Goal: Task Accomplishment & Management: Contribute content

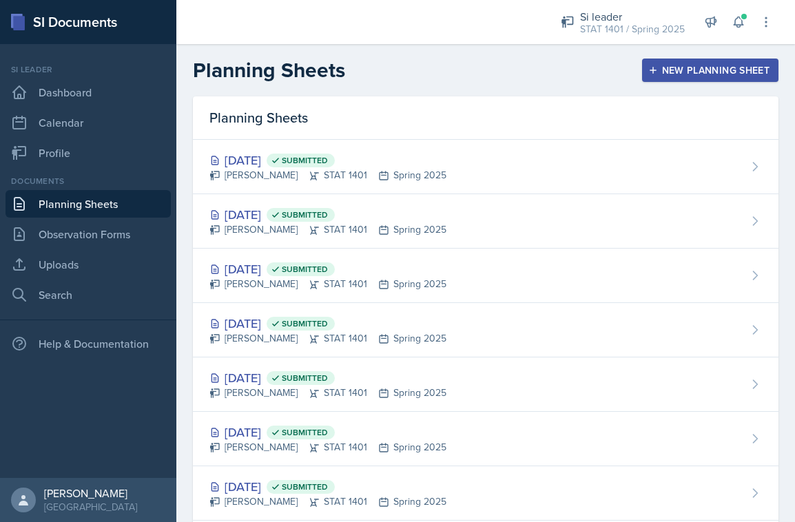
click at [678, 72] on div "New Planning Sheet" at bounding box center [710, 70] width 118 height 11
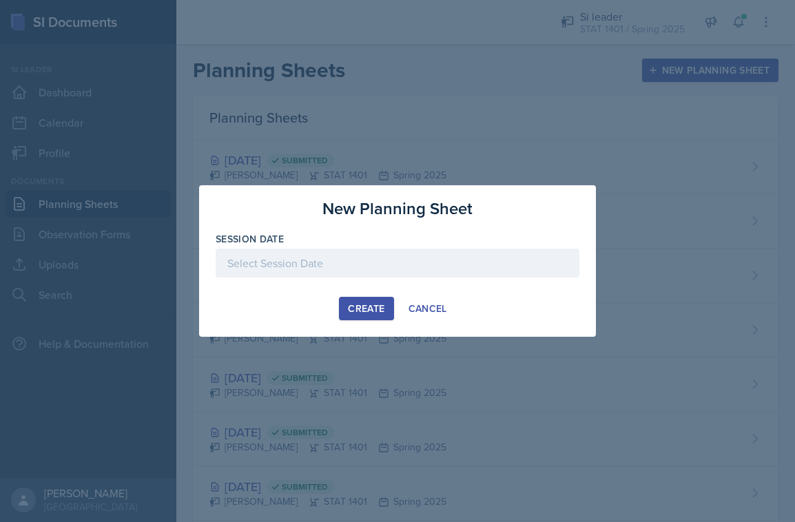
click at [348, 260] on div at bounding box center [398, 263] width 364 height 29
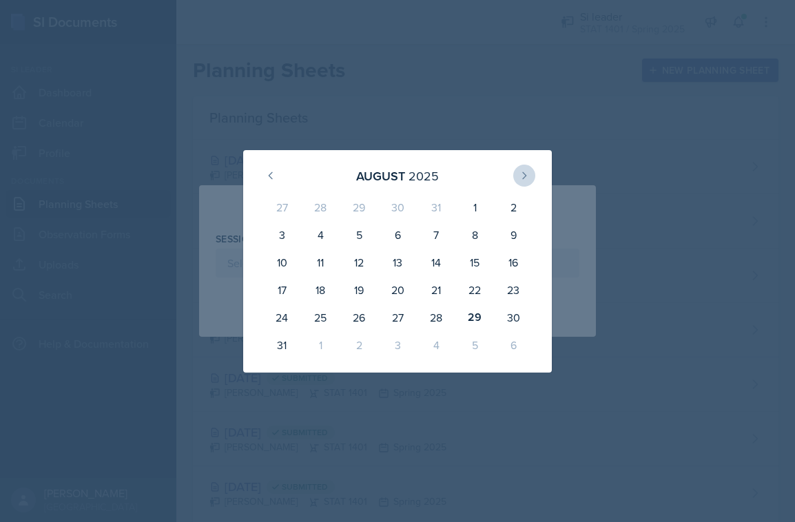
click at [523, 172] on icon at bounding box center [524, 175] width 3 height 6
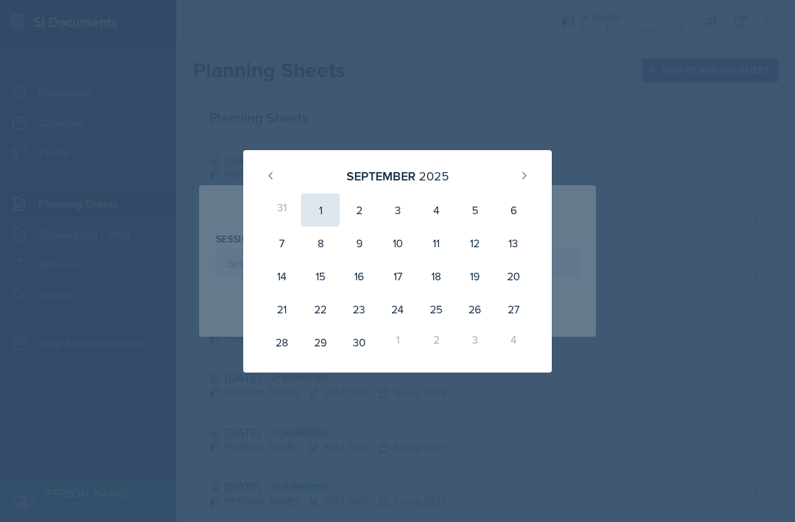
click at [315, 215] on div "1" at bounding box center [320, 209] width 39 height 33
type input "[DATE]"
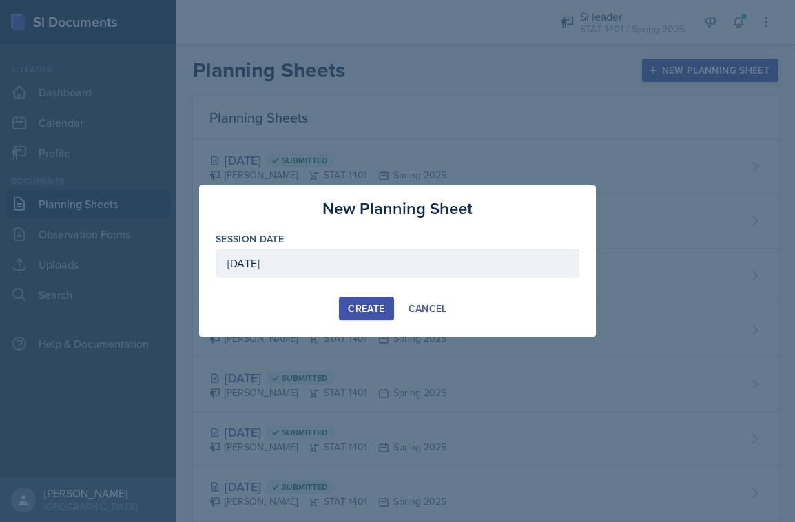
click at [348, 305] on div "Create" at bounding box center [366, 308] width 36 height 11
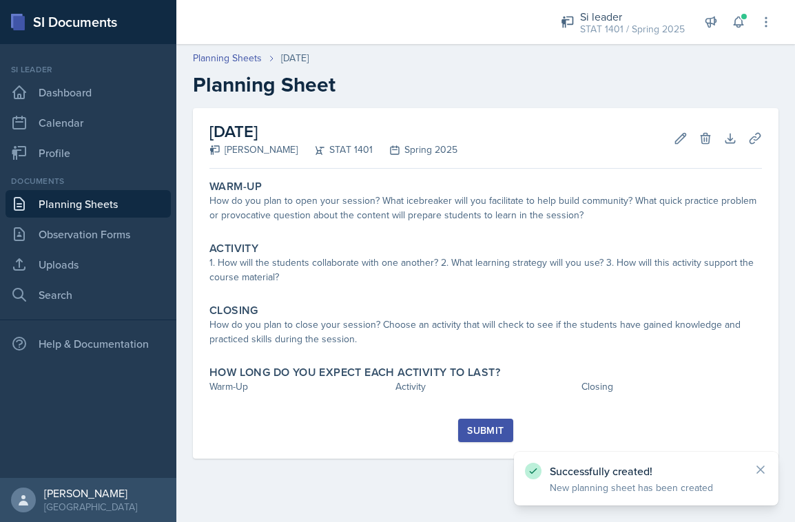
click at [129, 208] on link "Planning Sheets" at bounding box center [88, 204] width 165 height 28
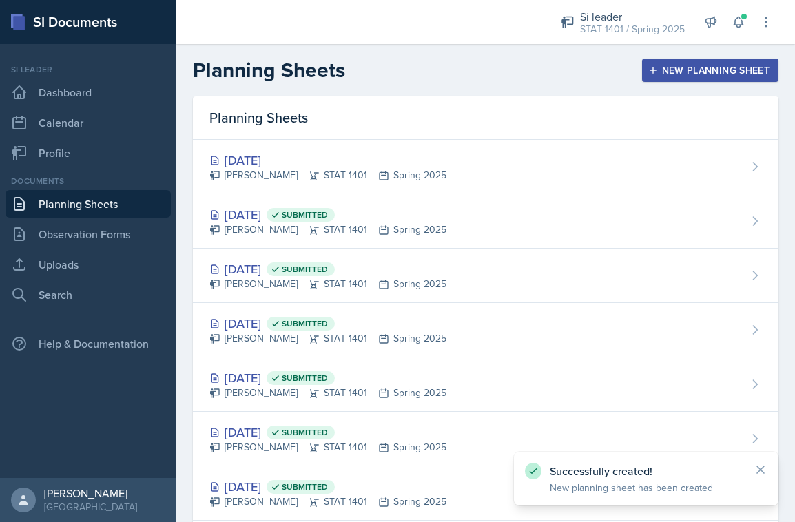
click at [660, 74] on div "New Planning Sheet" at bounding box center [710, 70] width 118 height 11
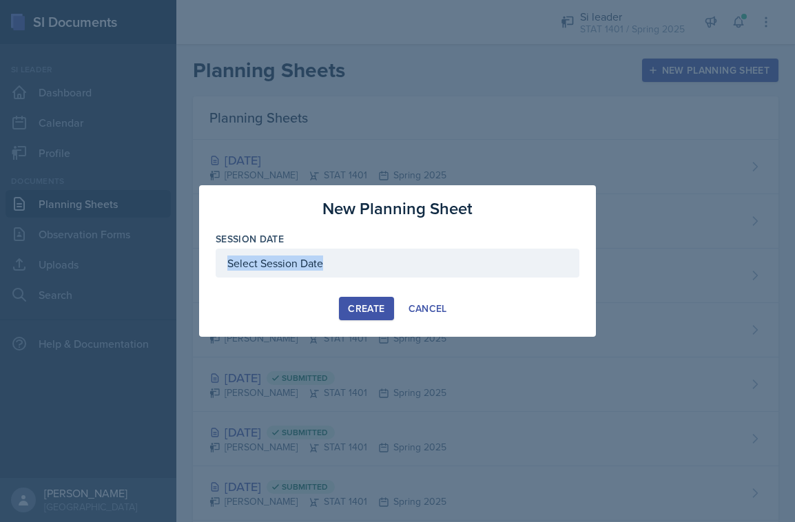
click at [327, 277] on div "Session Date" at bounding box center [398, 261] width 364 height 59
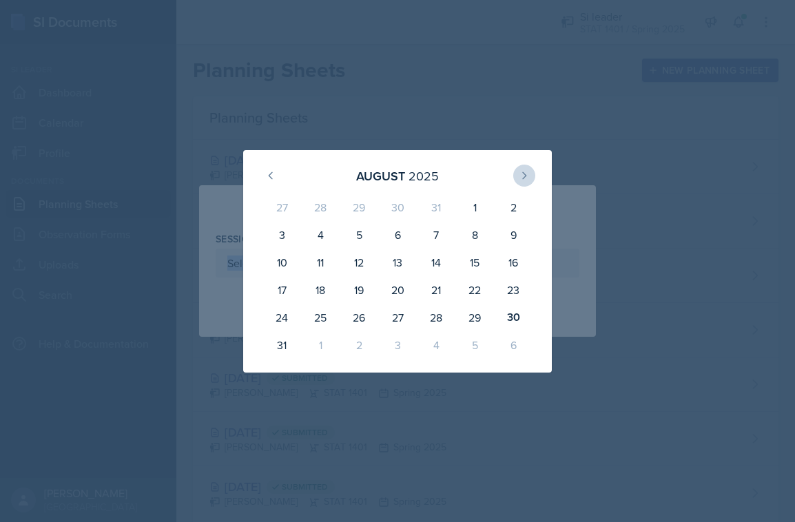
click at [523, 171] on icon at bounding box center [523, 175] width 11 height 11
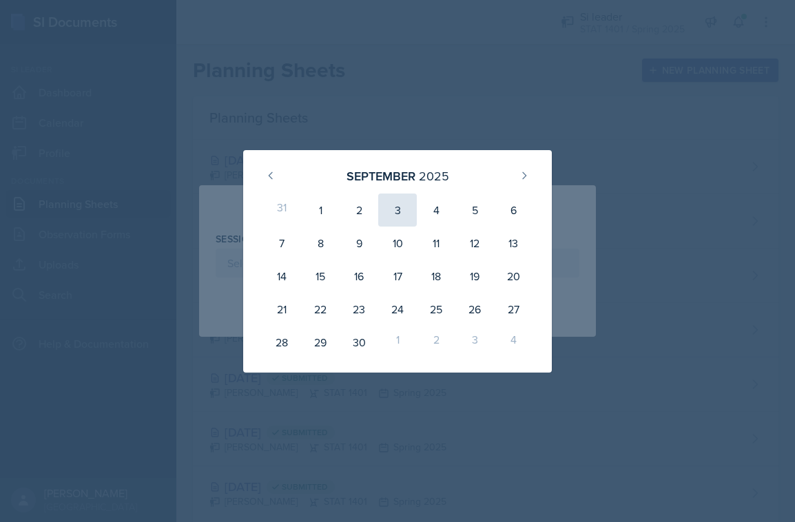
click at [389, 215] on div "3" at bounding box center [397, 209] width 39 height 33
type input "[DATE]"
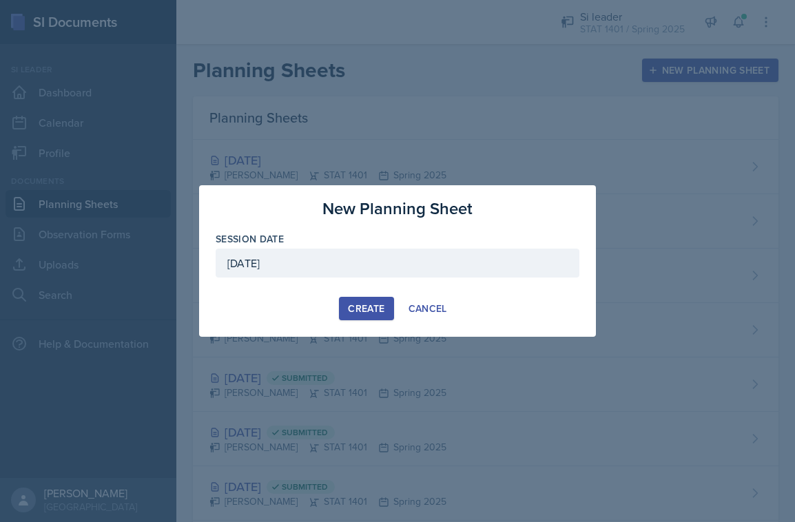
click at [372, 298] on button "Create" at bounding box center [366, 308] width 54 height 23
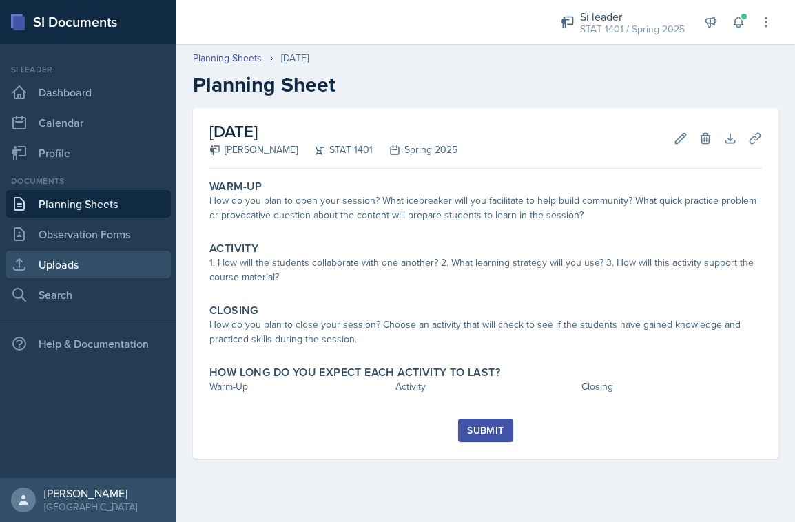
click at [119, 267] on link "Uploads" at bounding box center [88, 265] width 165 height 28
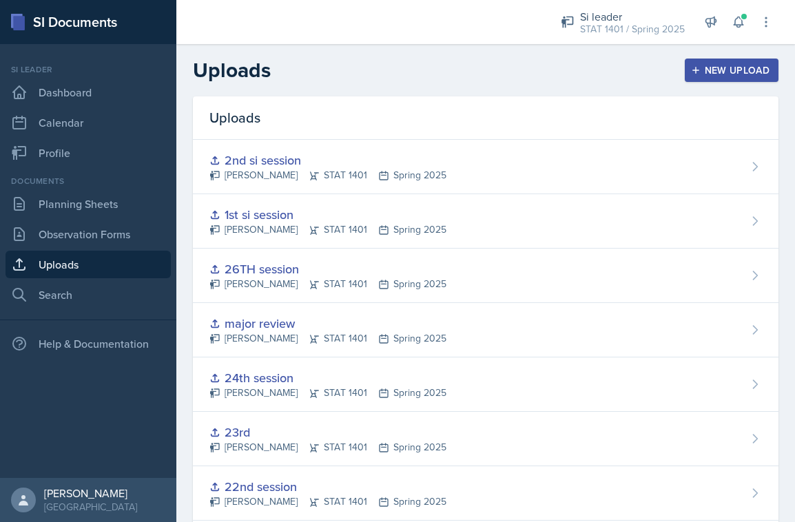
click at [724, 78] on button "New Upload" at bounding box center [731, 70] width 94 height 23
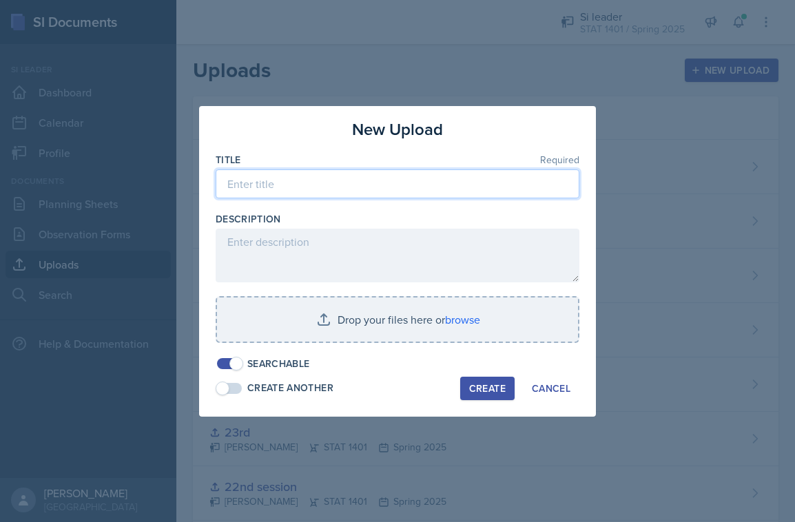
click at [481, 183] on input at bounding box center [398, 183] width 364 height 29
type input "3rd session"
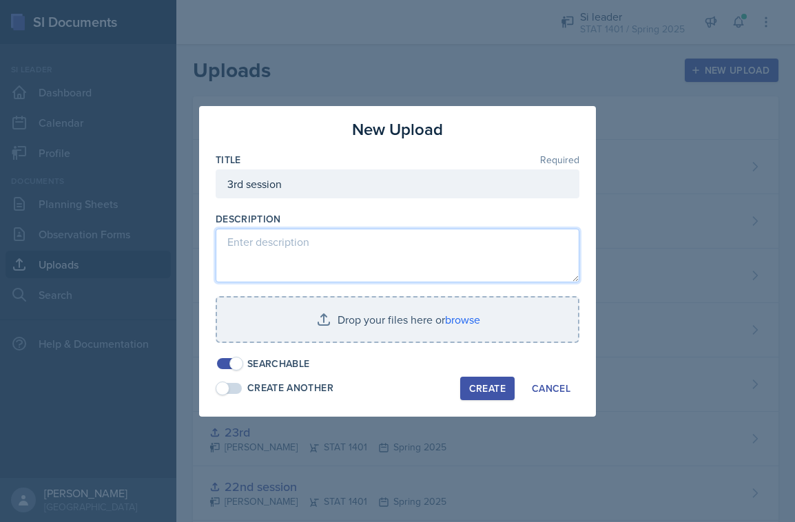
click at [438, 246] on textarea at bounding box center [398, 256] width 364 height 54
click at [441, 238] on textarea "I will use these slides for my next session" at bounding box center [398, 256] width 364 height 54
click at [429, 243] on textarea "I will use these slides for my next session" at bounding box center [398, 256] width 364 height 54
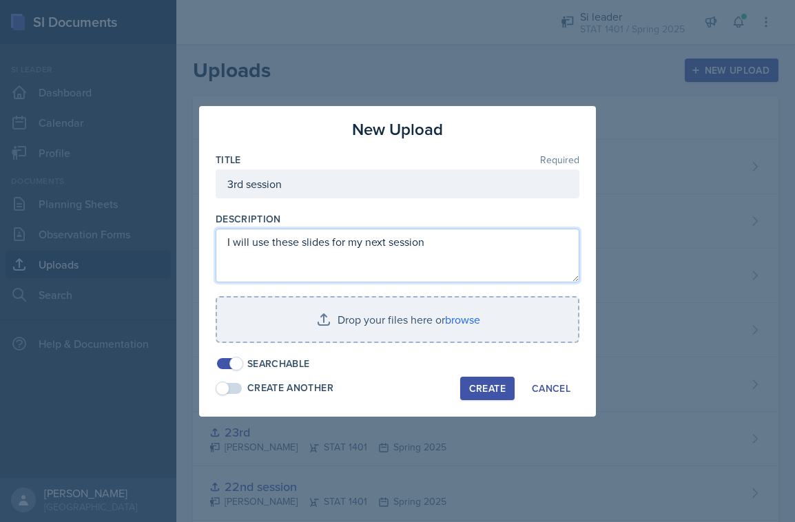
type textarea "I will use these slides for my next session"
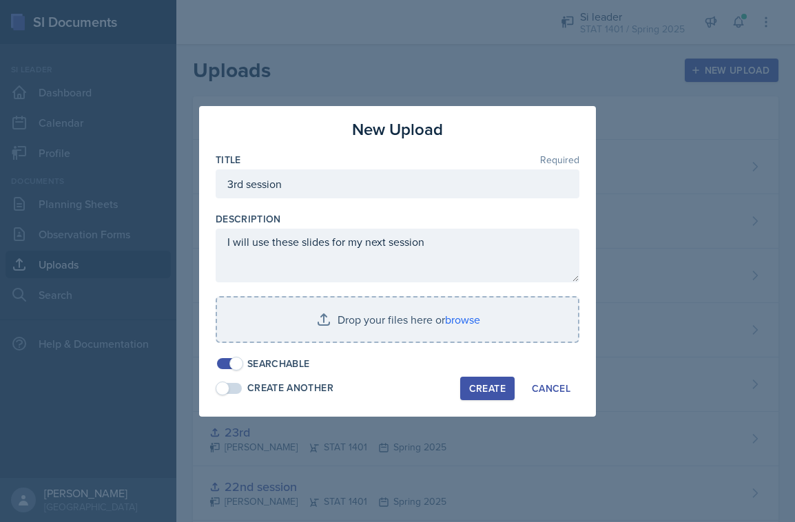
click at [476, 383] on div "Create" at bounding box center [487, 388] width 36 height 11
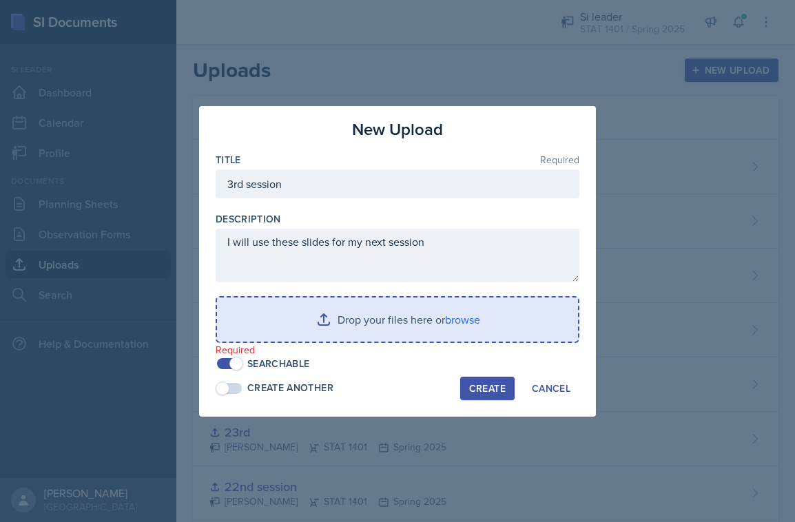
click at [370, 313] on input "file" at bounding box center [397, 319] width 361 height 44
click at [325, 313] on input "file" at bounding box center [397, 319] width 361 height 44
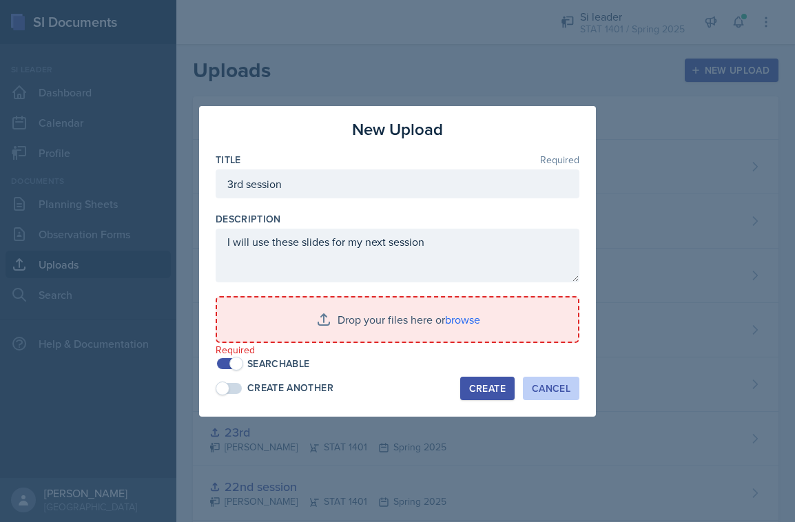
click at [555, 386] on div "Cancel" at bounding box center [551, 388] width 39 height 11
